Goal: Information Seeking & Learning: Understand process/instructions

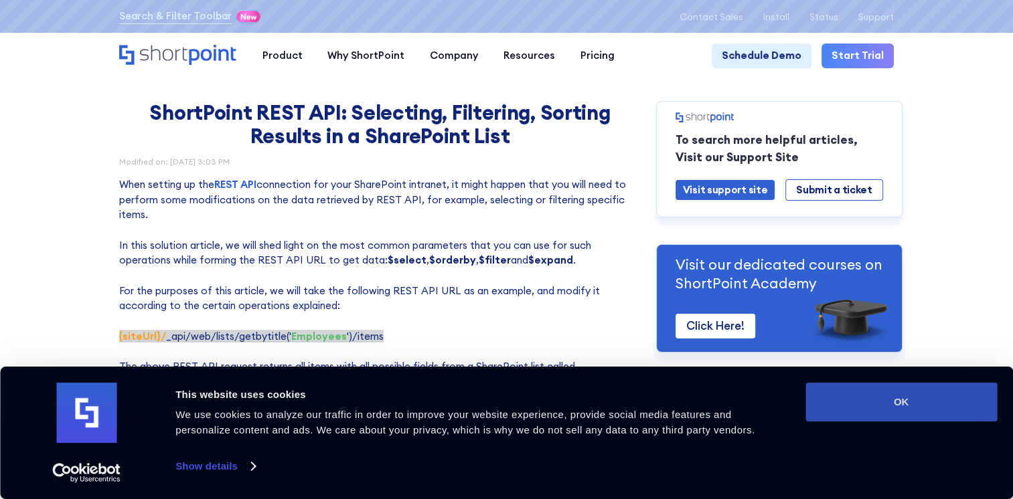
click at [858, 390] on button "OK" at bounding box center [900, 402] width 191 height 39
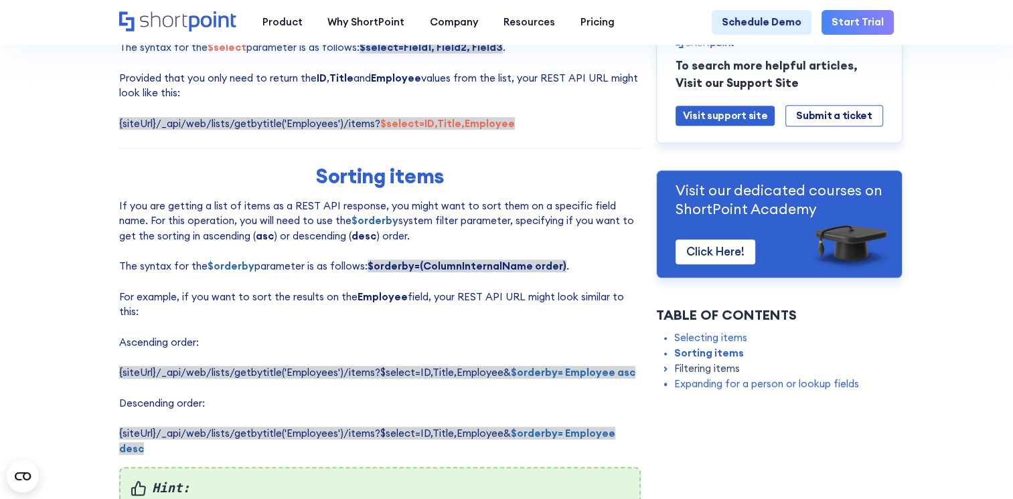
scroll to position [750, 0]
click at [615, 428] on strong "$orderby= Employee desc" at bounding box center [367, 440] width 496 height 28
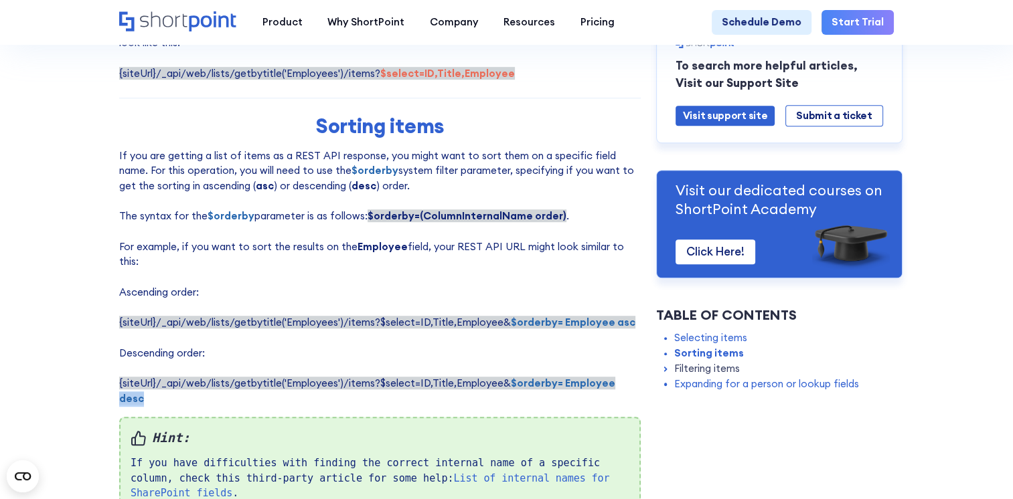
scroll to position [798, 0]
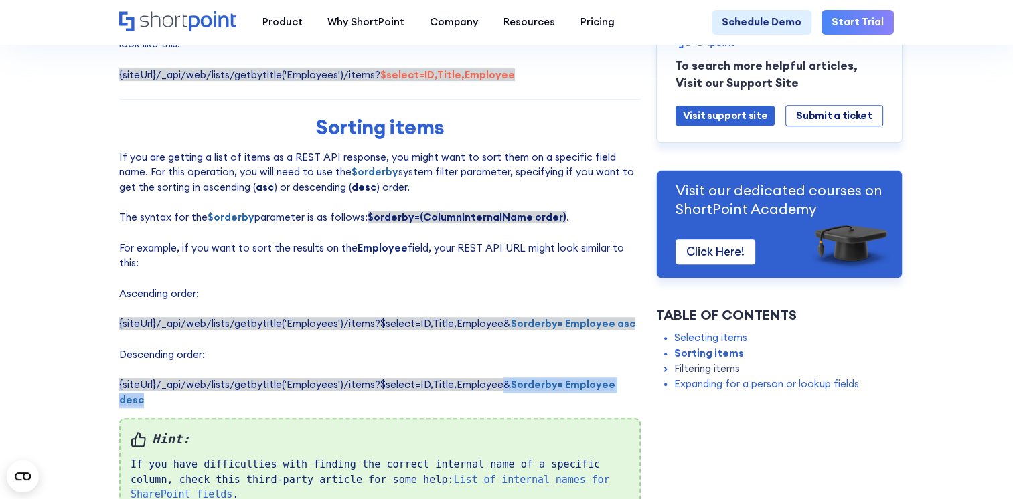
drag, startPoint x: 501, startPoint y: 377, endPoint x: 631, endPoint y: 375, distance: 129.9
click at [615, 378] on span "{siteUrl}/_api/web/lists/getbytitle('Employees')/items?$select=ID,Title,Employe…" at bounding box center [367, 392] width 496 height 28
copy span "& $orderby= Employee desc"
click at [536, 305] on p "If you are getting a list of items as a REST API response, you might want to so…" at bounding box center [380, 279] width 522 height 258
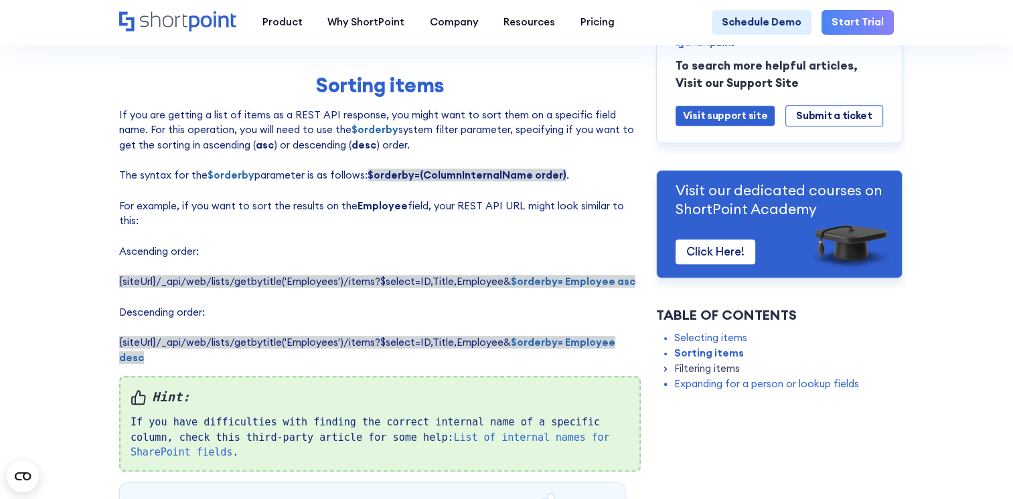
scroll to position [840, 0]
click at [616, 277] on strong "$orderby= Employee asc" at bounding box center [573, 282] width 125 height 13
copy strong "asc"
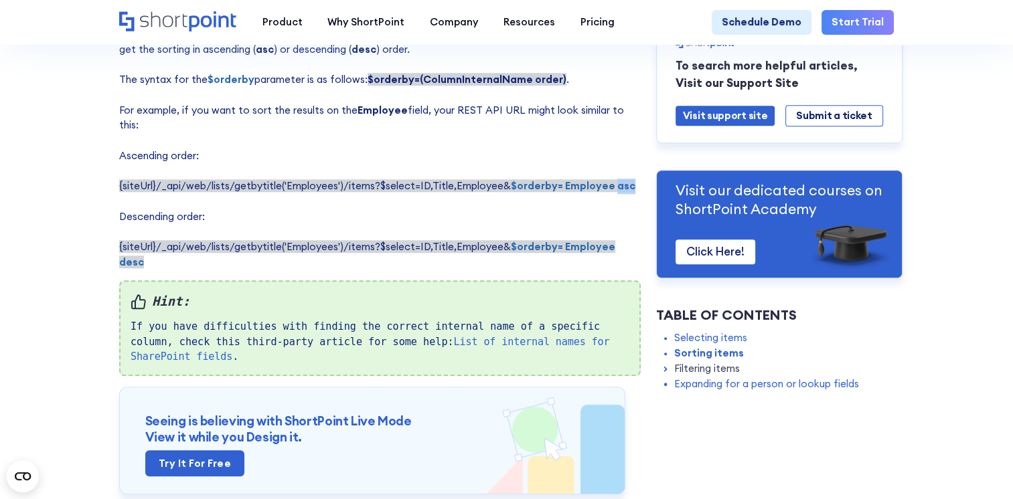
scroll to position [937, 0]
click at [615, 240] on strong "$orderby= Employee desc" at bounding box center [367, 254] width 496 height 28
copy strong "desc"
